Goal: Transaction & Acquisition: Purchase product/service

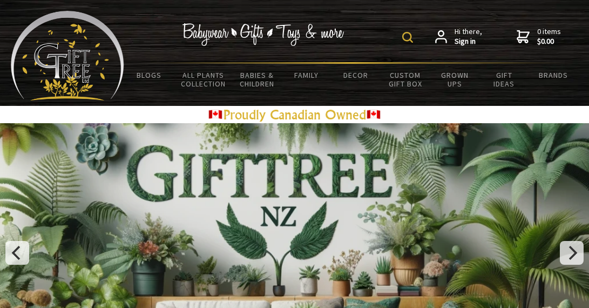
click at [409, 35] on img at bounding box center [407, 37] width 11 height 11
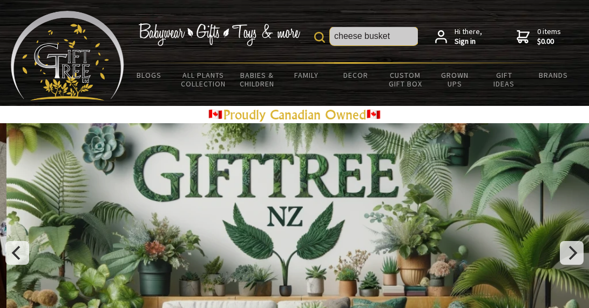
type input "cheese busket"
click at [321, 36] on img at bounding box center [319, 37] width 11 height 11
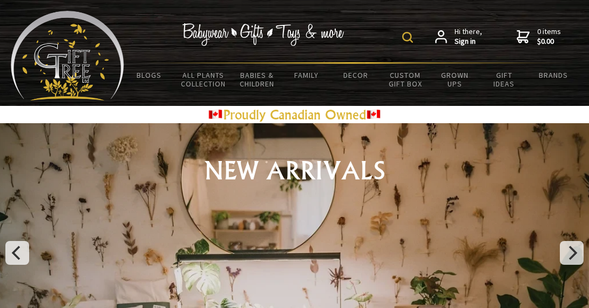
click at [411, 33] on img at bounding box center [407, 37] width 11 height 11
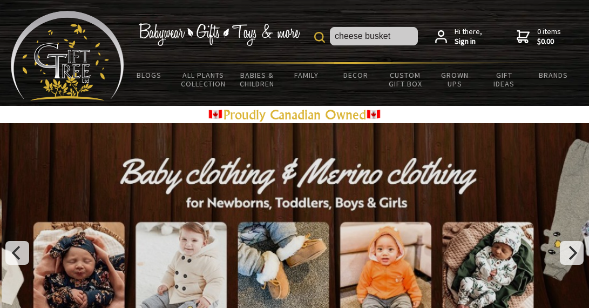
click at [323, 37] on img at bounding box center [319, 37] width 11 height 11
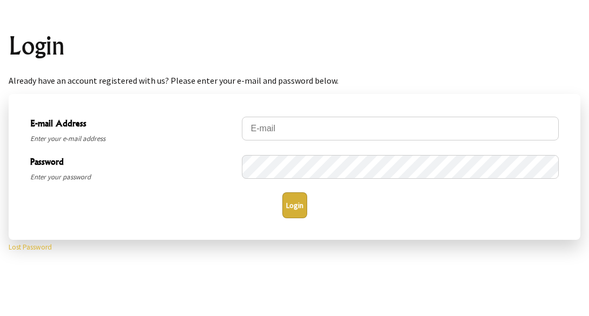
scroll to position [162, 0]
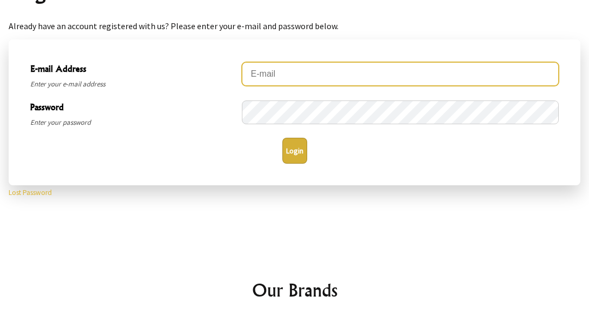
click at [294, 77] on input "E-mail Address" at bounding box center [400, 74] width 317 height 24
click at [307, 73] on input "E-mail Address" at bounding box center [400, 74] width 317 height 24
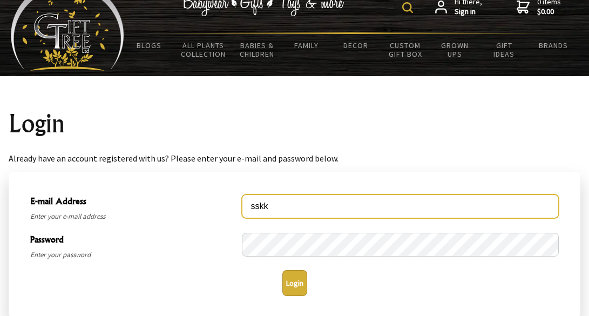
scroll to position [0, 0]
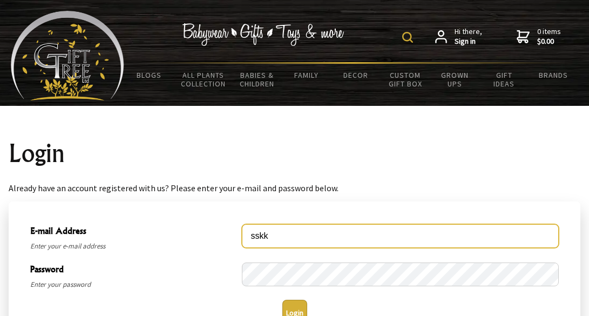
type input "sskk"
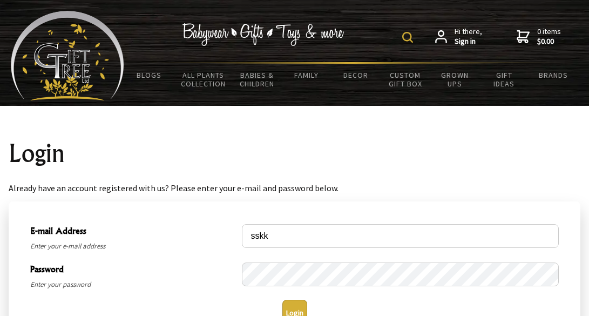
click at [458, 36] on span "Hi there, Sign in" at bounding box center [469, 36] width 28 height 19
click at [412, 38] on img at bounding box center [407, 37] width 11 height 11
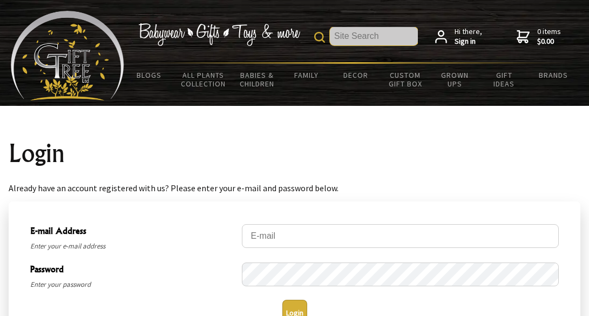
click at [353, 39] on input "text" at bounding box center [374, 36] width 88 height 18
type input "cheese busket"
click at [325, 37] on img at bounding box center [319, 37] width 11 height 11
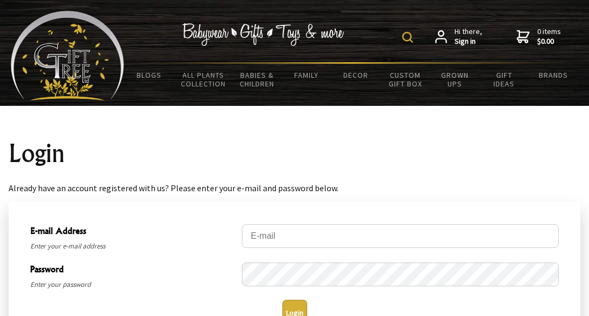
click at [466, 38] on strong "Sign in" at bounding box center [469, 42] width 28 height 10
click at [465, 35] on span "Hi there, Sign in" at bounding box center [469, 36] width 28 height 19
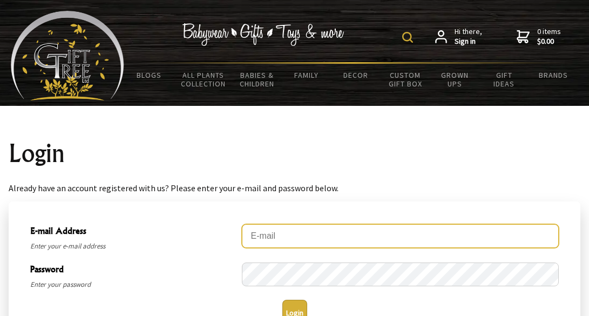
click at [292, 236] on input "E-mail Address" at bounding box center [400, 236] width 317 height 24
type input "[EMAIL_ADDRESS][DOMAIN_NAME]"
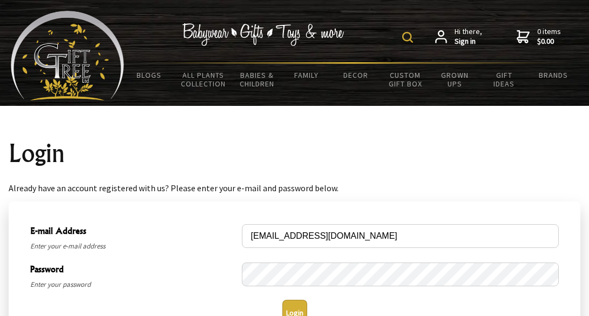
click at [292, 301] on button "Login" at bounding box center [295, 313] width 25 height 26
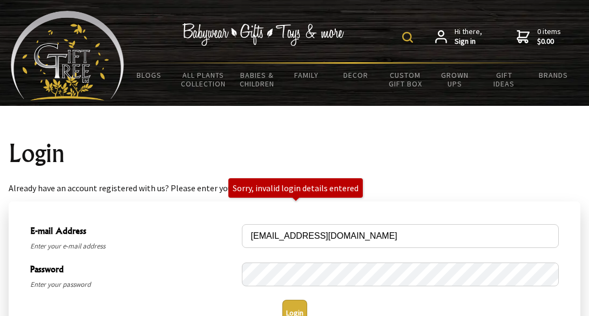
click at [472, 31] on span "Hi there, Sign in" at bounding box center [469, 36] width 28 height 19
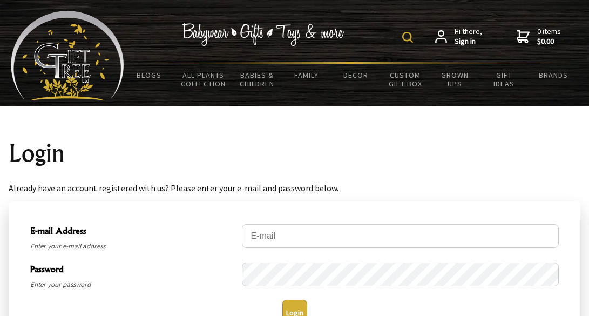
click at [471, 40] on strong "Sign in" at bounding box center [469, 42] width 28 height 10
